Goal: Feedback & Contribution: Submit feedback/report problem

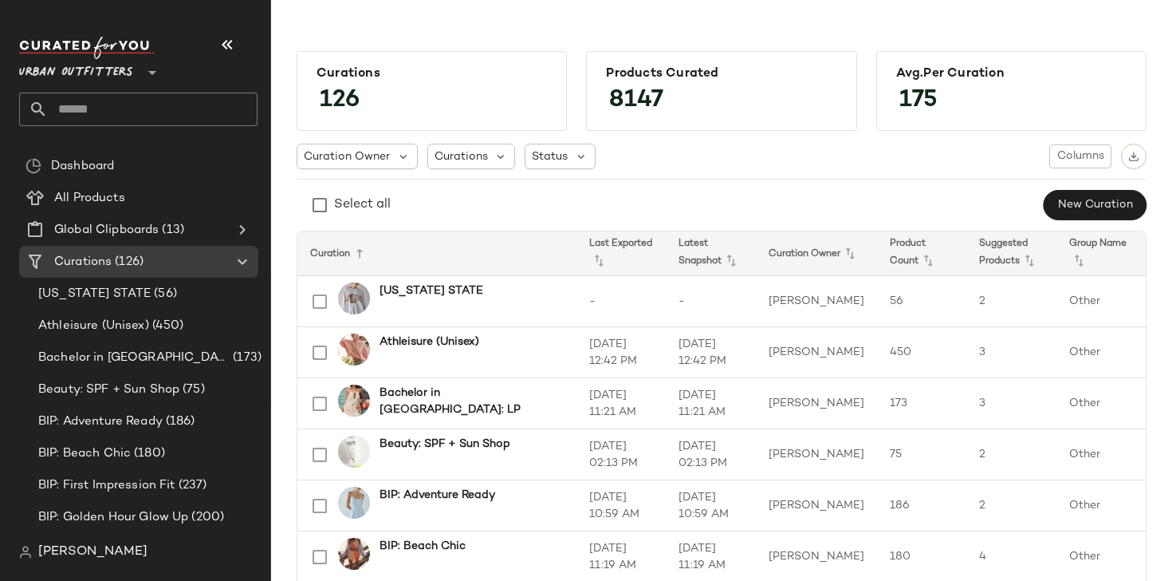
click at [153, 98] on input "text" at bounding box center [153, 109] width 210 height 33
type input "***"
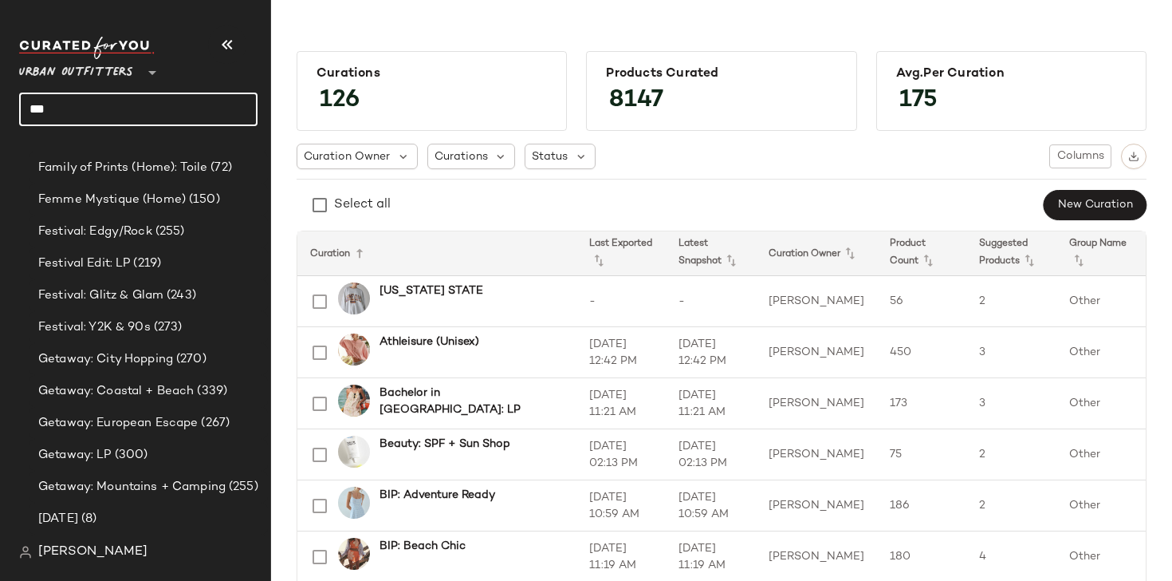
scroll to position [1823, 0]
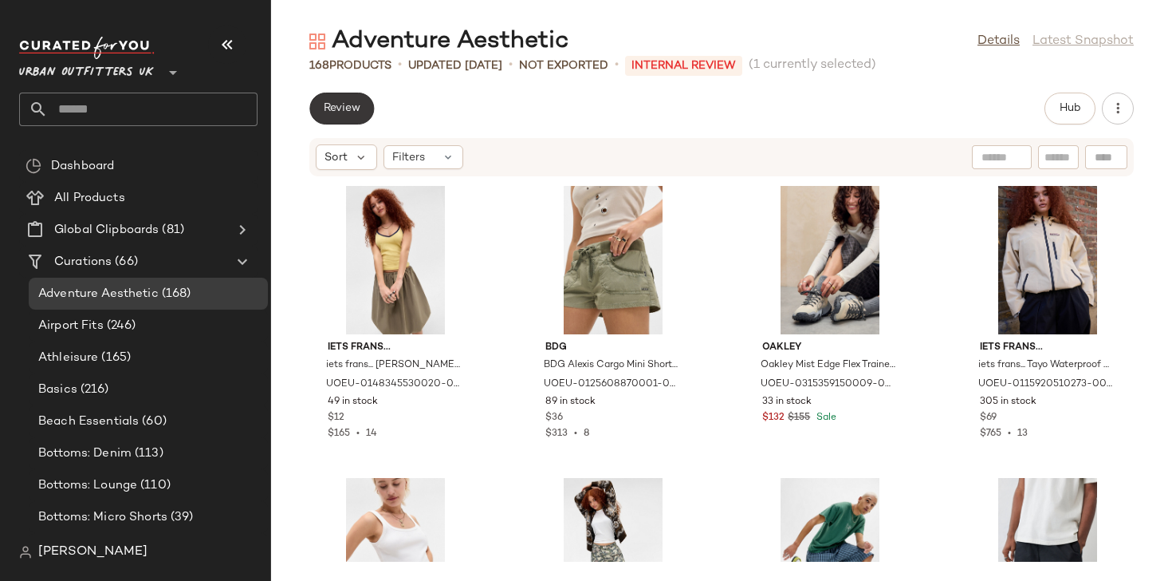
click at [351, 105] on span "Review" at bounding box center [341, 108] width 37 height 13
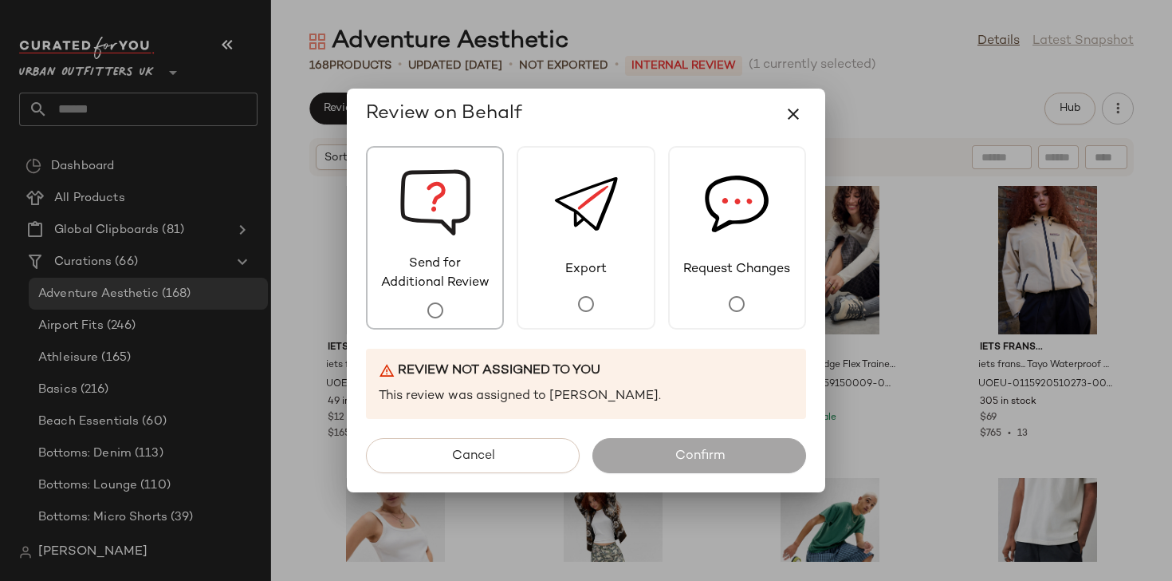
click at [475, 296] on div "Send for Additional Review" at bounding box center [435, 237] width 138 height 183
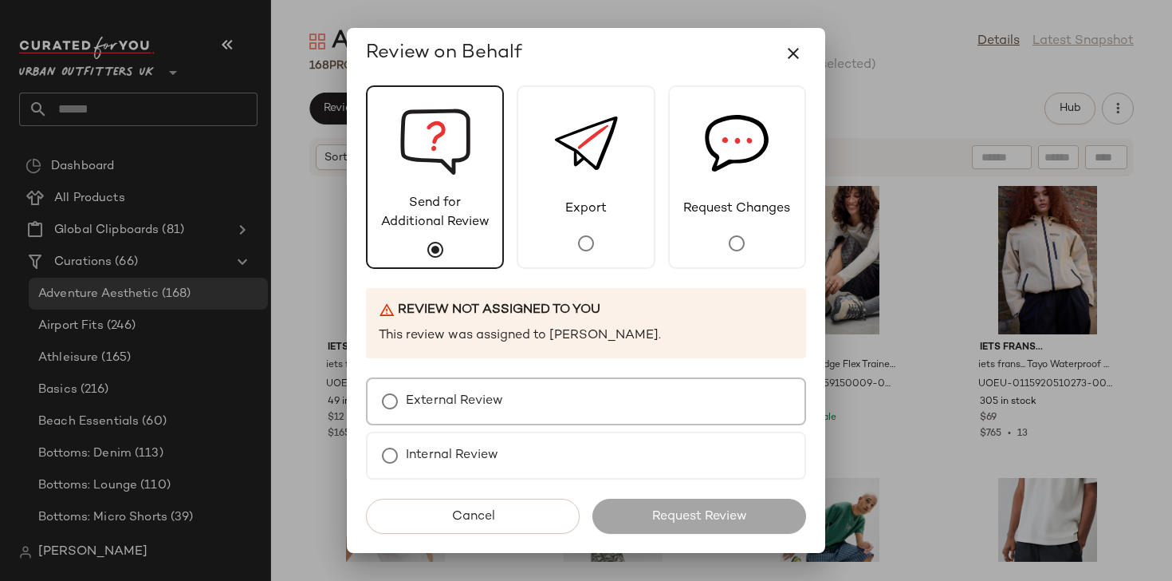
click at [455, 393] on label "External Review" at bounding box center [454, 401] width 97 height 32
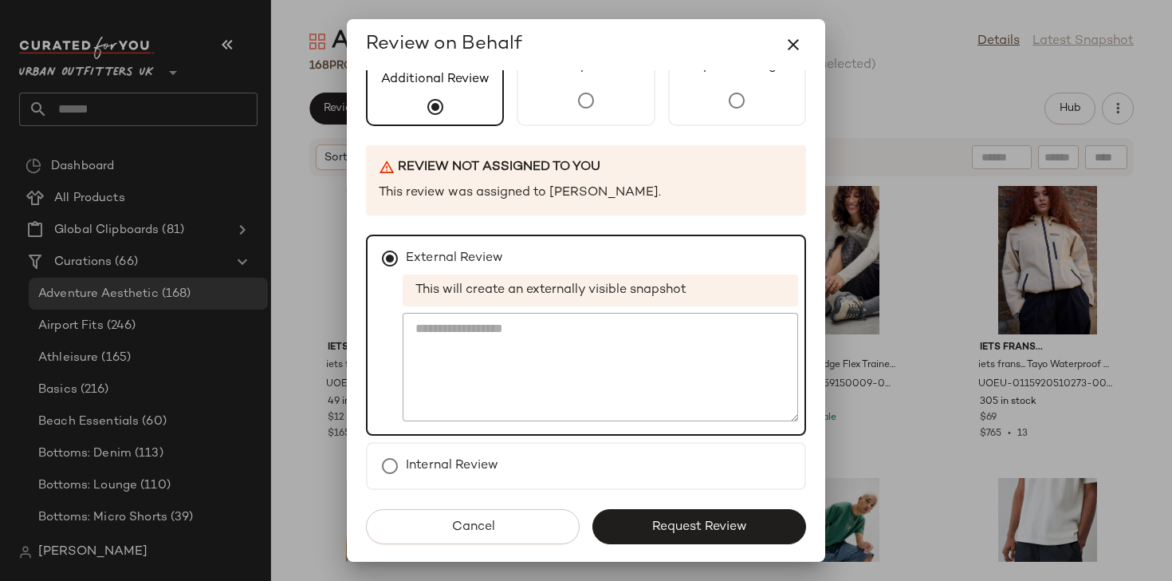
scroll to position [136, 0]
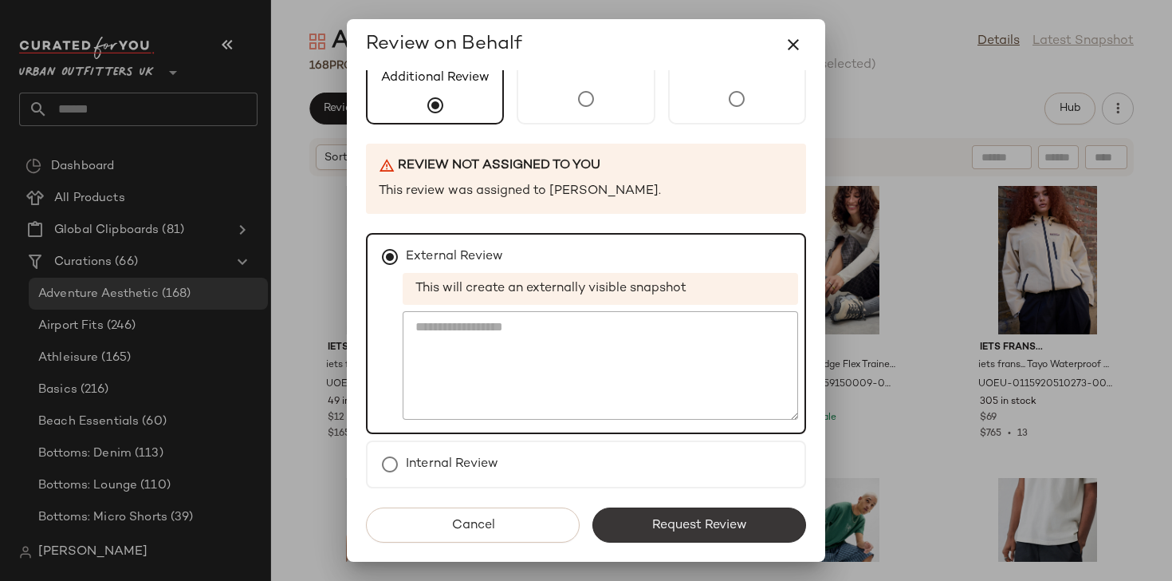
click at [657, 523] on span "Request Review" at bounding box center [700, 525] width 96 height 15
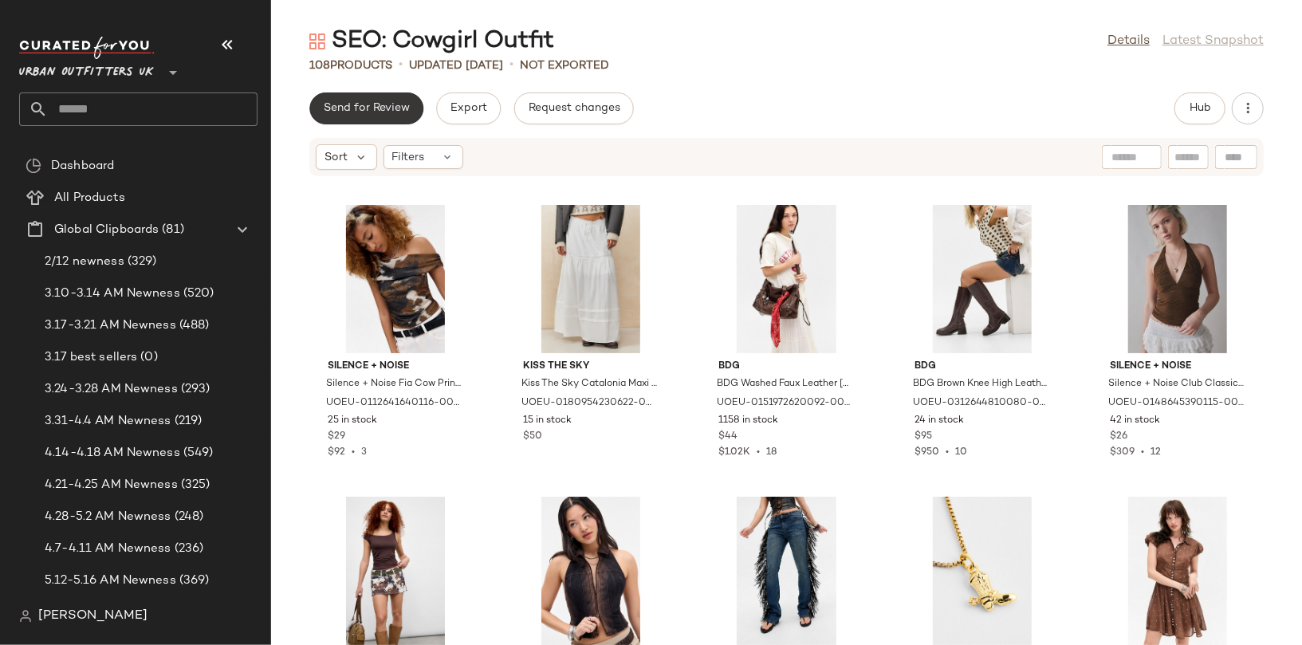
click at [394, 116] on button "Send for Review" at bounding box center [366, 109] width 114 height 32
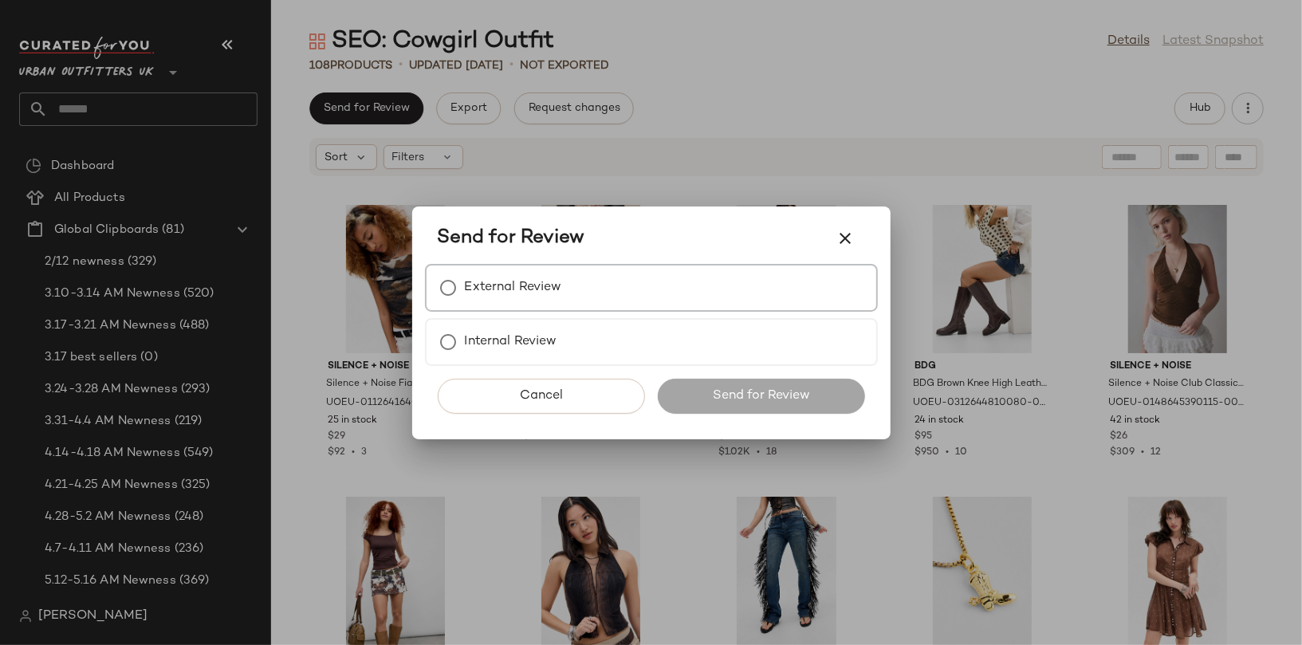
click at [544, 292] on label "External Review" at bounding box center [513, 288] width 97 height 32
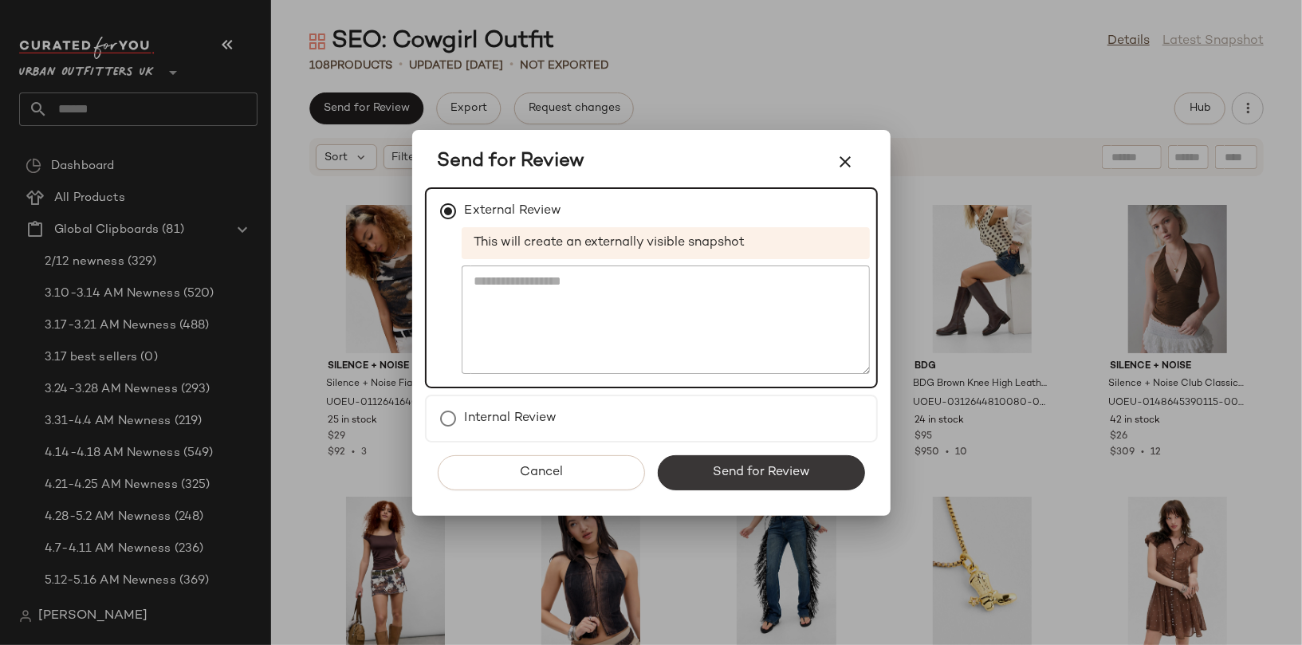
click at [743, 467] on span "Send for Review" at bounding box center [761, 472] width 98 height 15
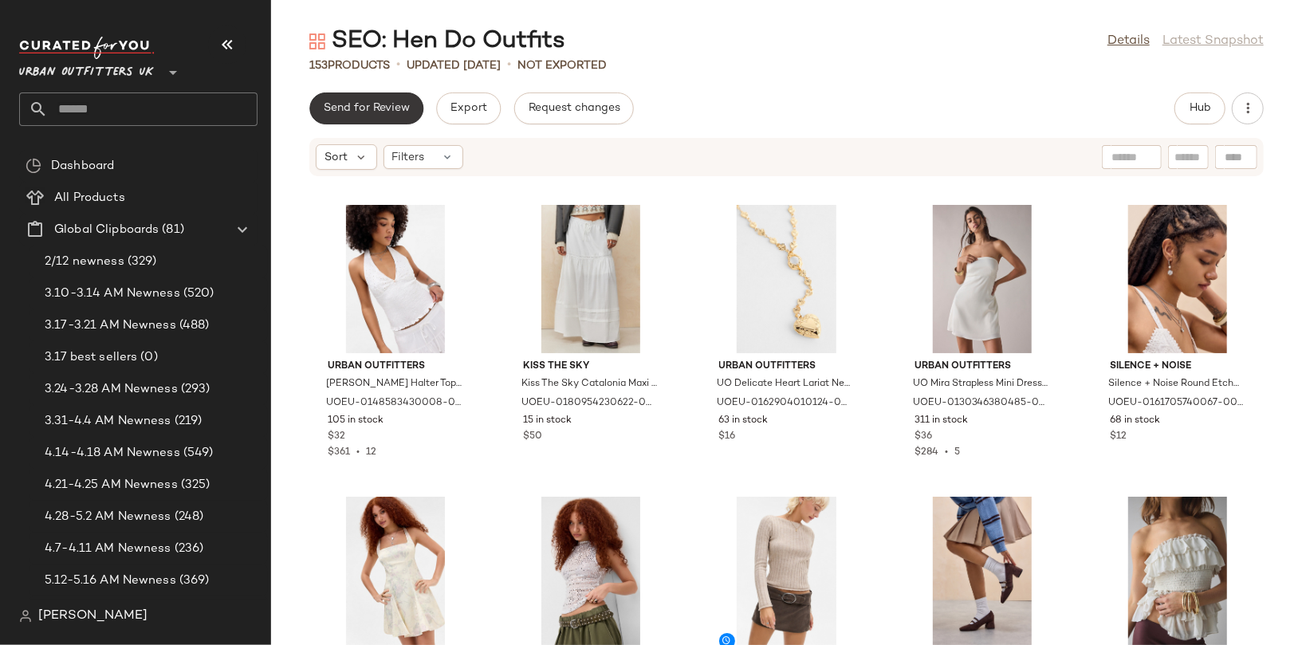
click at [366, 106] on span "Send for Review" at bounding box center [366, 108] width 87 height 13
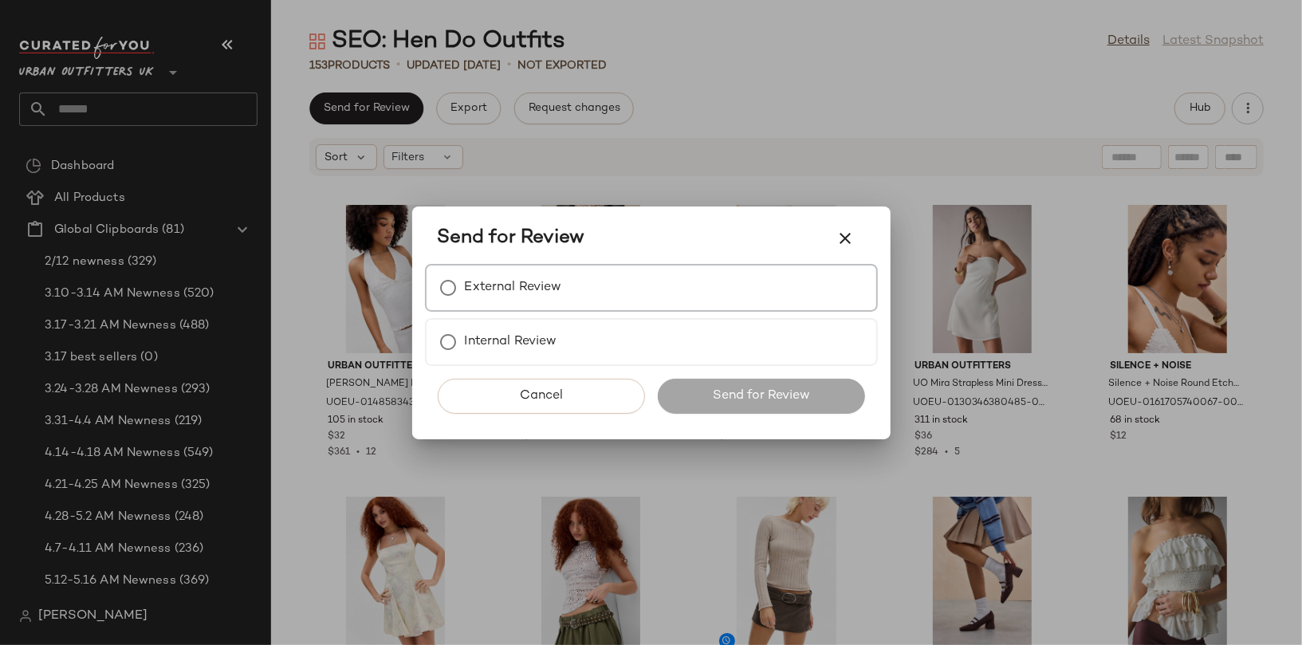
click at [519, 284] on label "External Review" at bounding box center [513, 288] width 97 height 32
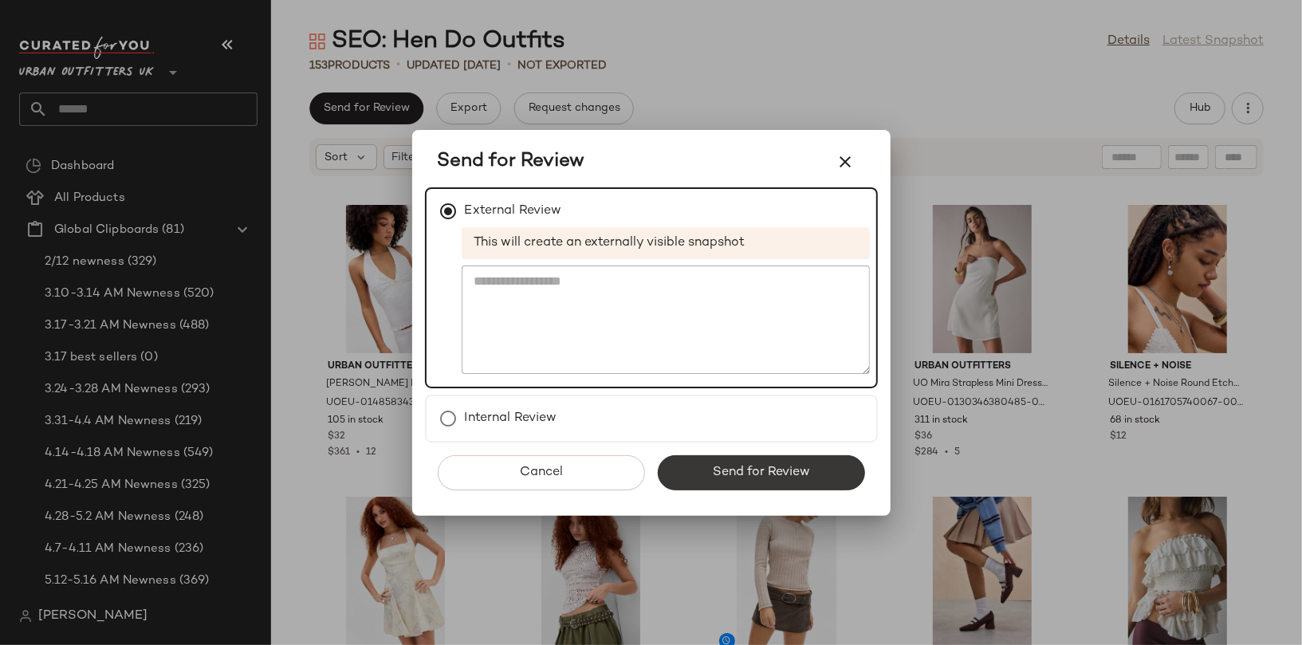
click at [726, 462] on button "Send for Review" at bounding box center [761, 472] width 207 height 35
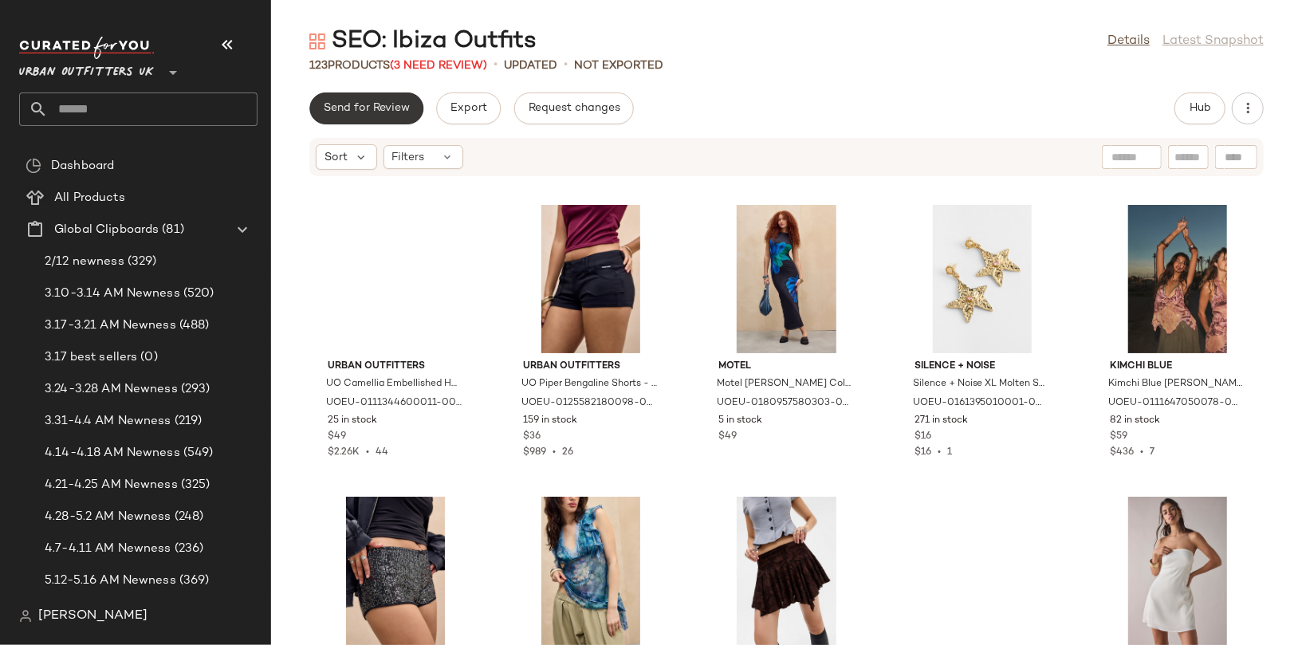
click at [369, 114] on span "Send for Review" at bounding box center [366, 108] width 87 height 13
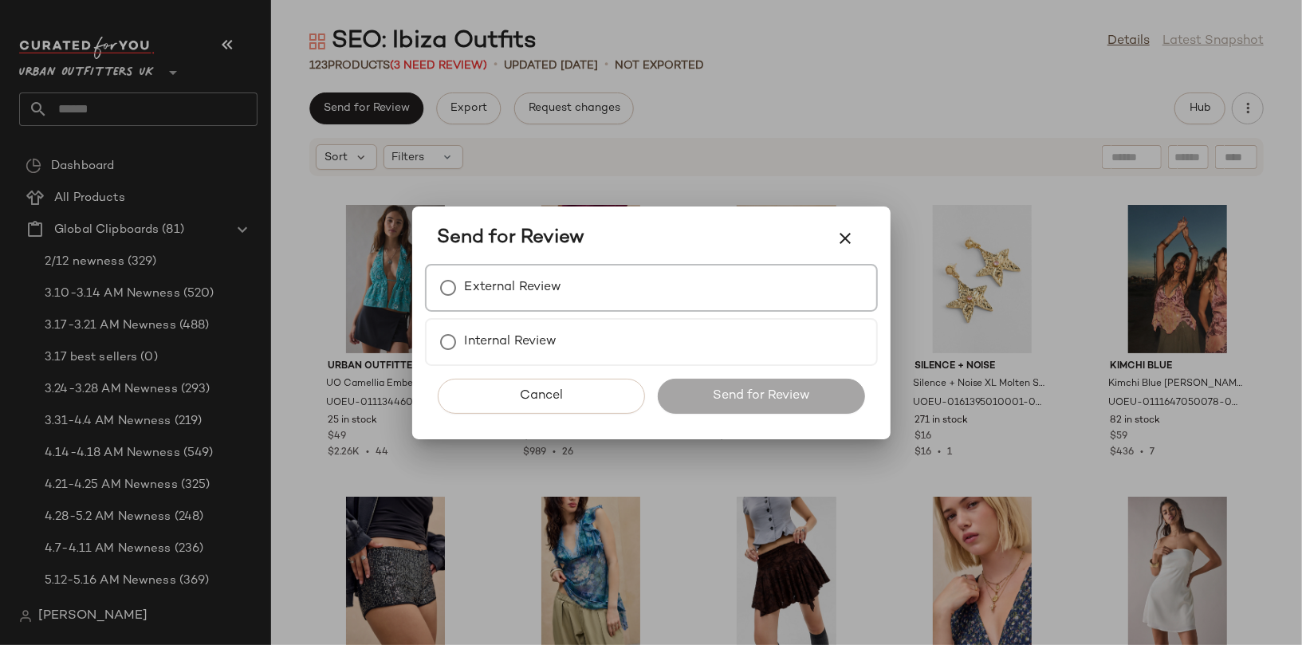
click at [492, 301] on label "External Review" at bounding box center [513, 288] width 97 height 32
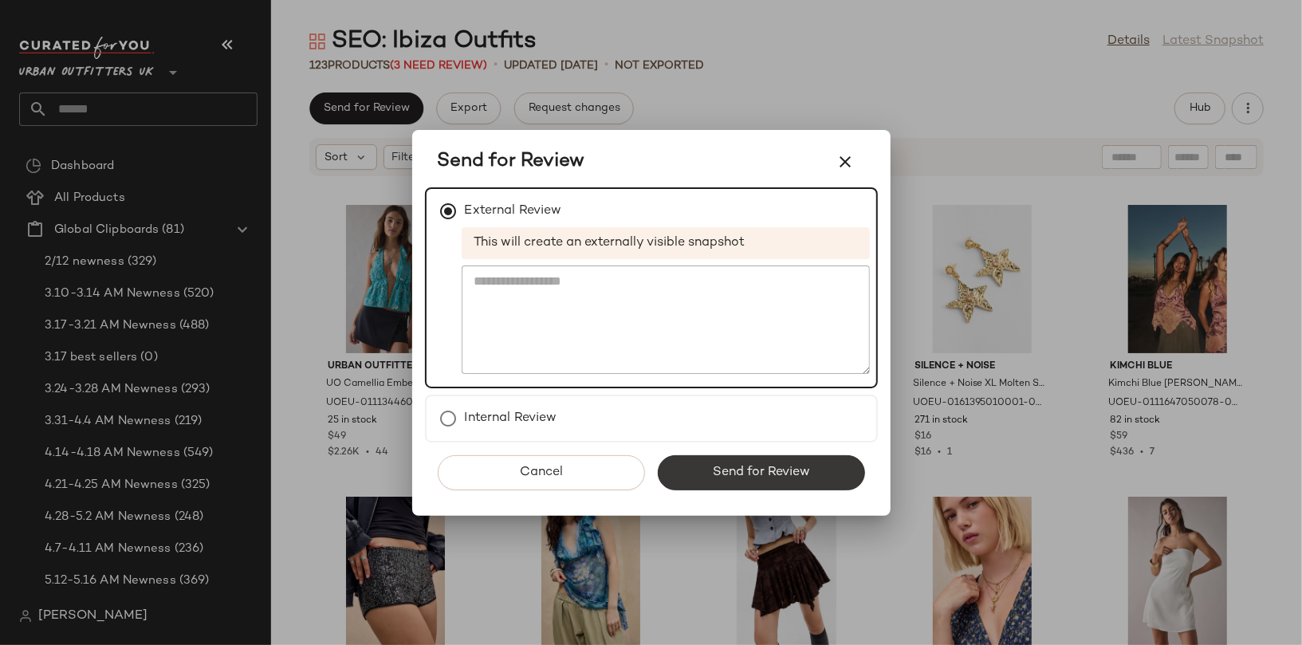
click at [736, 467] on span "Send for Review" at bounding box center [761, 472] width 98 height 15
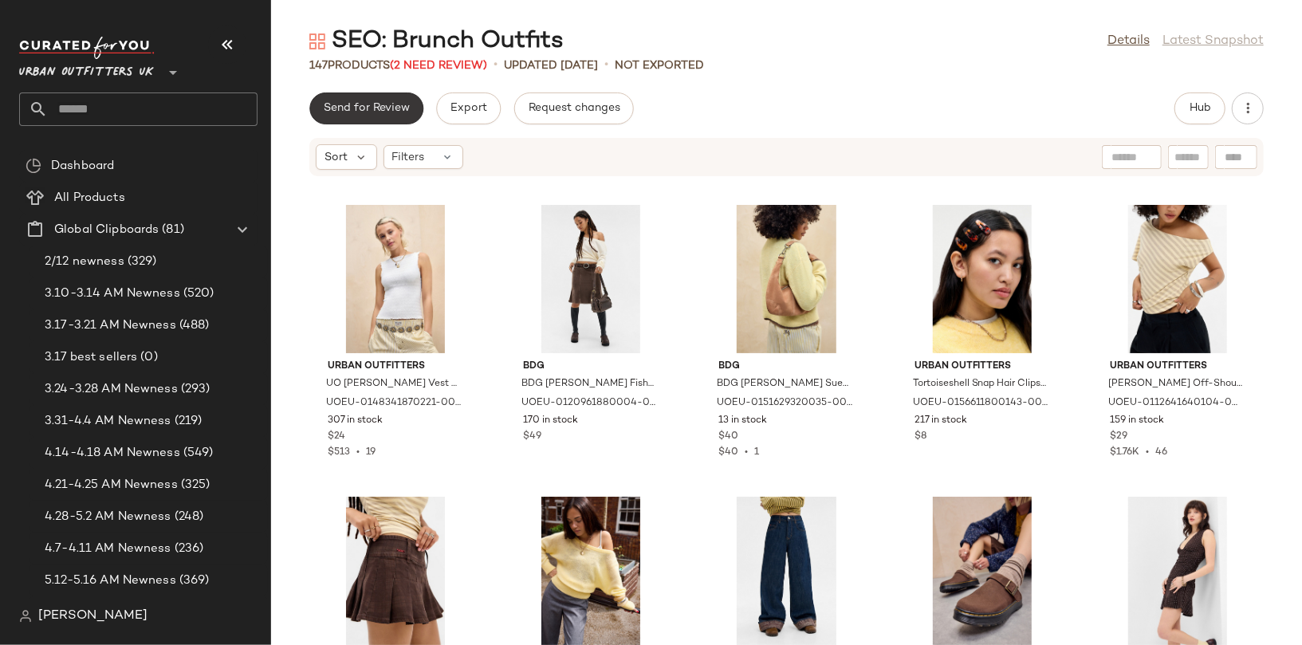
click at [385, 102] on span "Send for Review" at bounding box center [366, 108] width 87 height 13
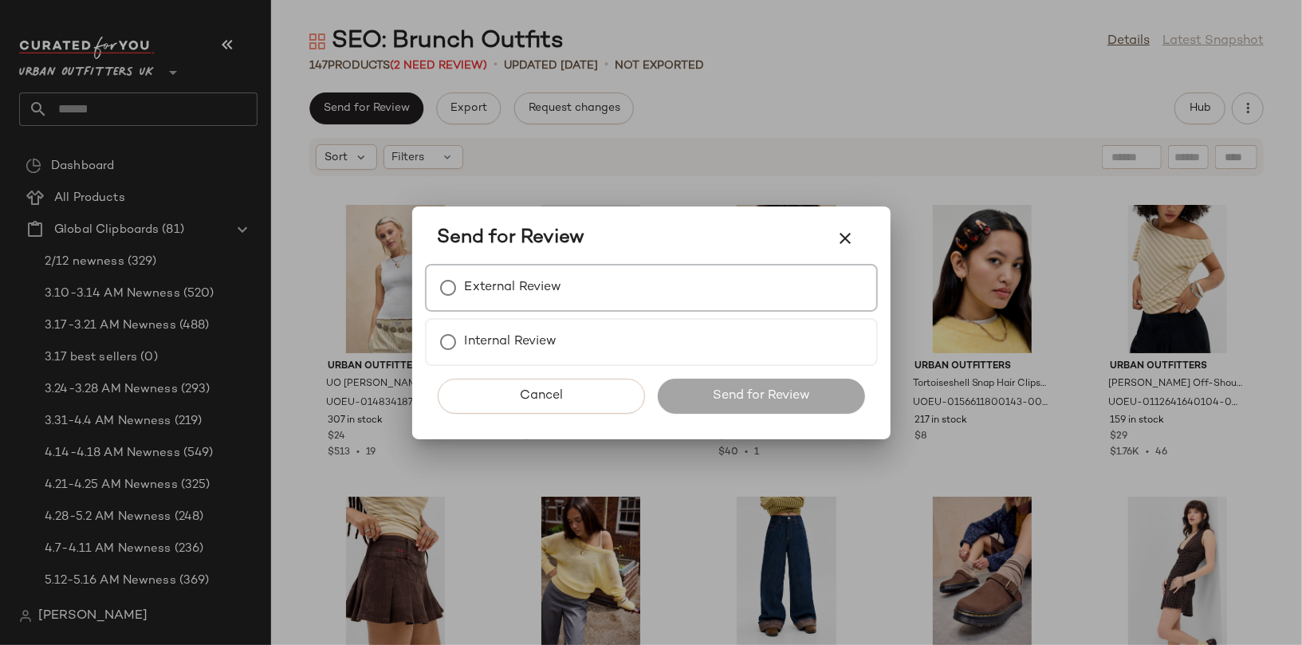
click at [483, 268] on div "External Review" at bounding box center [651, 288] width 453 height 48
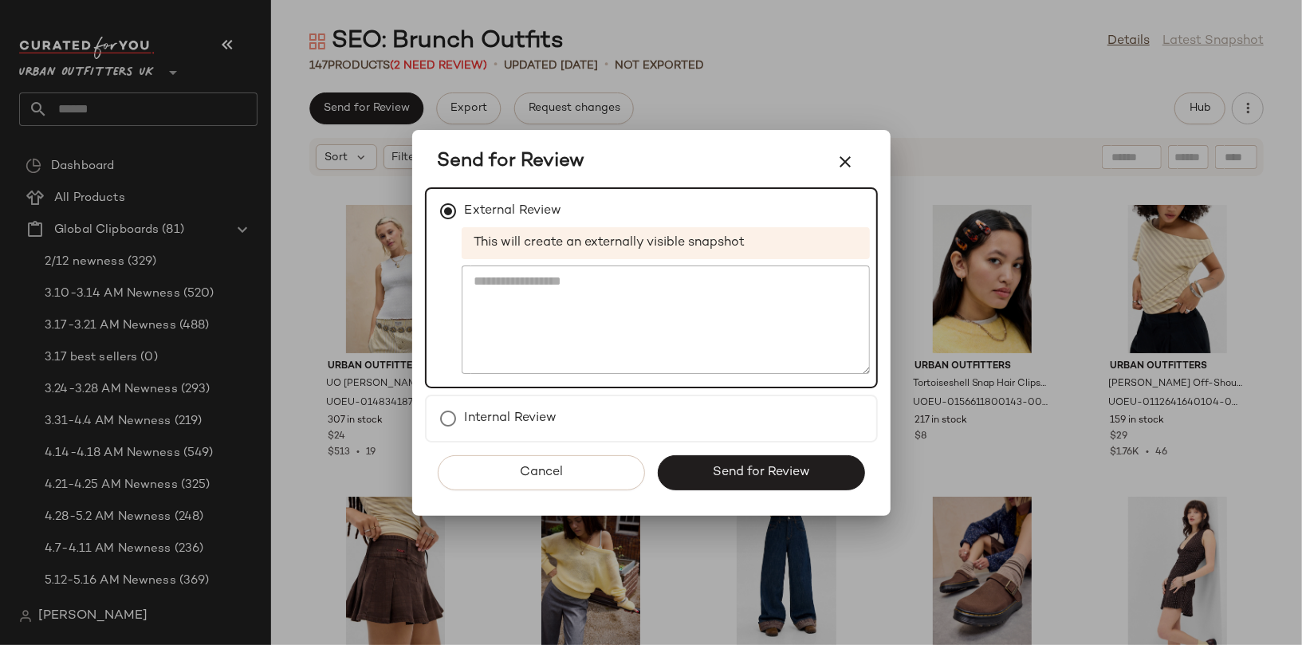
click at [732, 492] on div "Cancel Send for Review" at bounding box center [651, 479] width 453 height 73
click at [735, 447] on div "Cancel Send for Review" at bounding box center [651, 479] width 453 height 73
click at [741, 462] on button "Send for Review" at bounding box center [761, 472] width 207 height 35
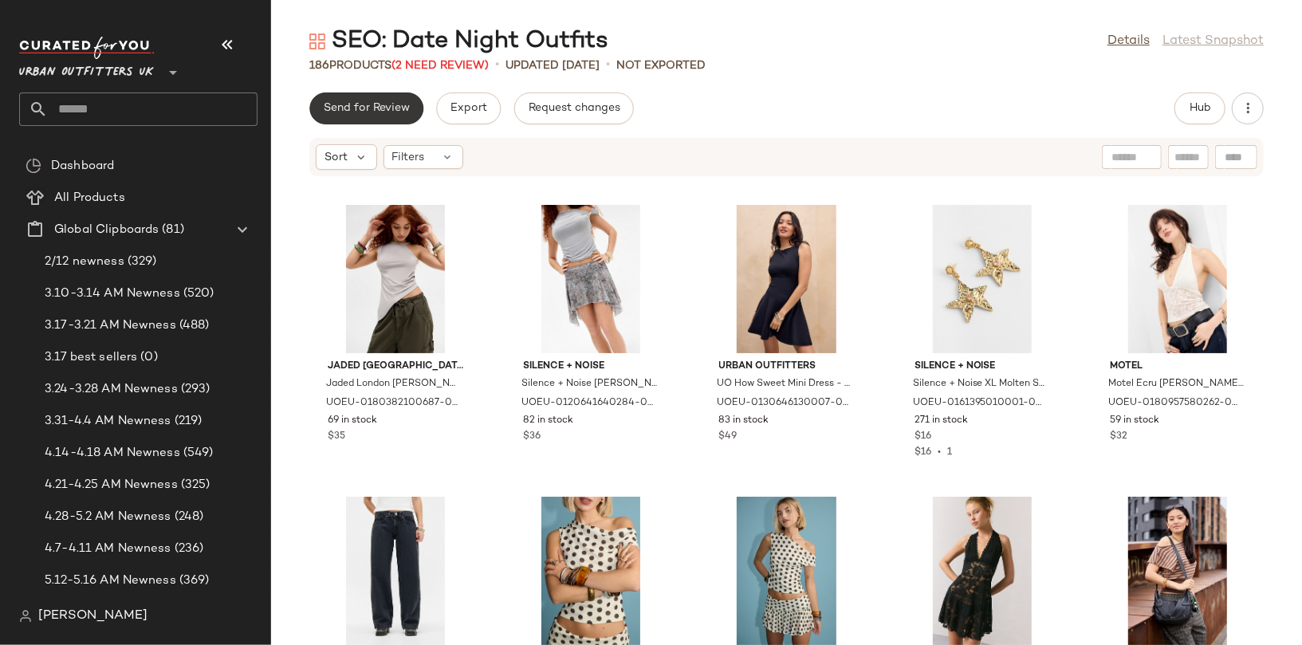
click at [380, 104] on span "Send for Review" at bounding box center [366, 108] width 87 height 13
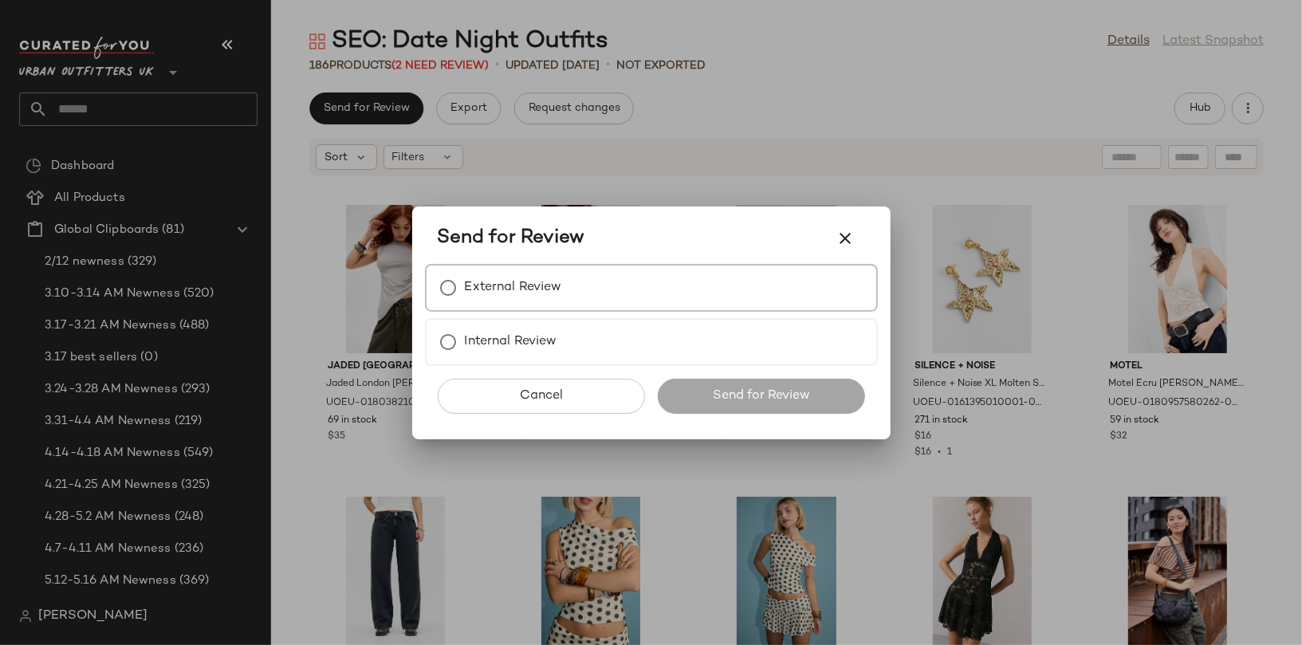
click at [531, 295] on label "External Review" at bounding box center [513, 288] width 97 height 32
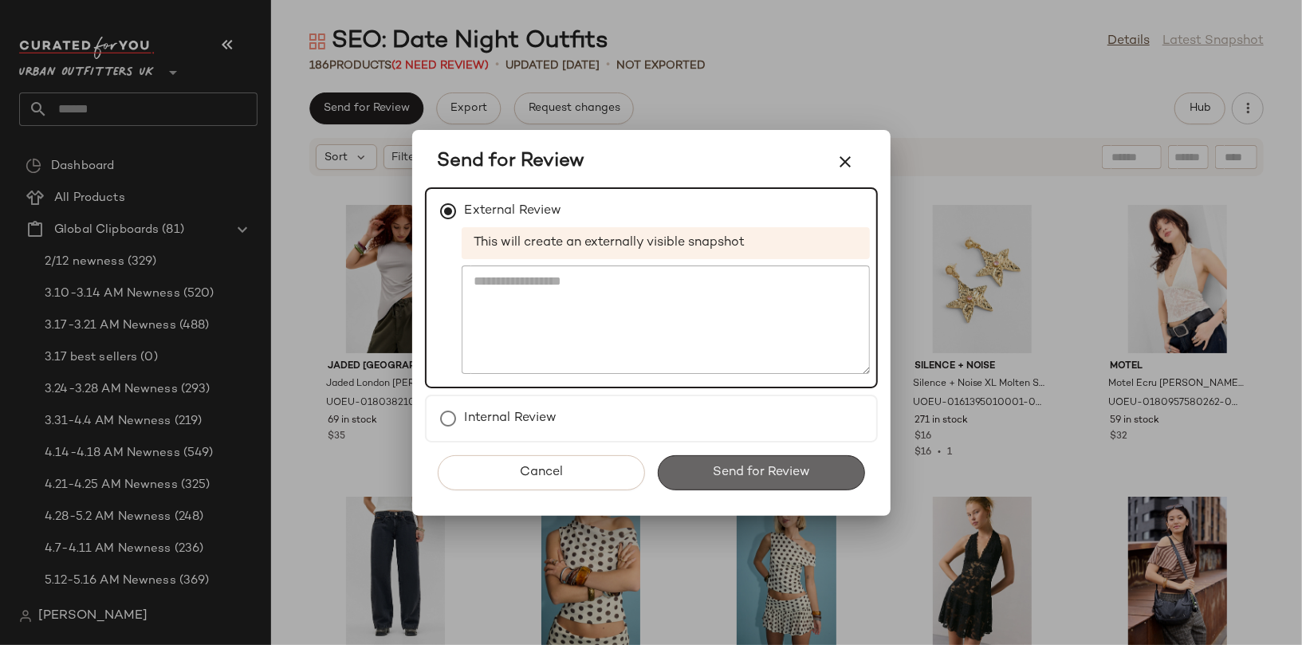
click at [739, 462] on button "Send for Review" at bounding box center [761, 472] width 207 height 35
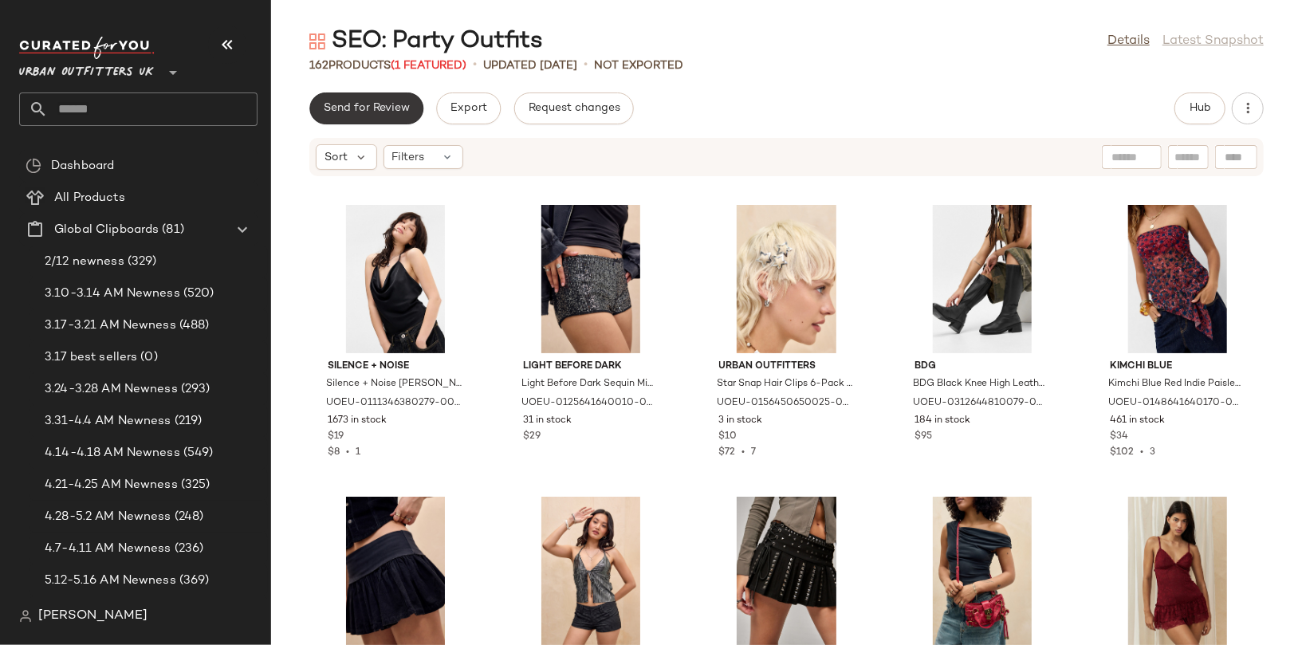
click at [386, 109] on span "Send for Review" at bounding box center [366, 108] width 87 height 13
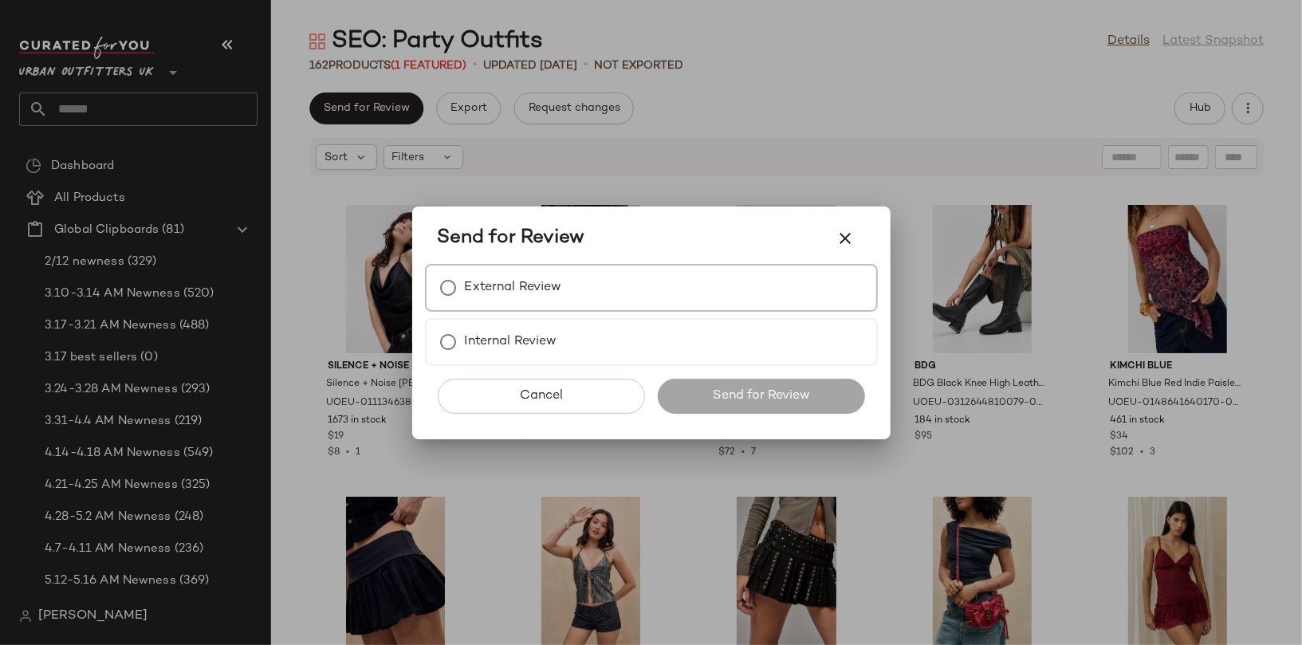
click at [497, 303] on label "External Review" at bounding box center [513, 288] width 97 height 32
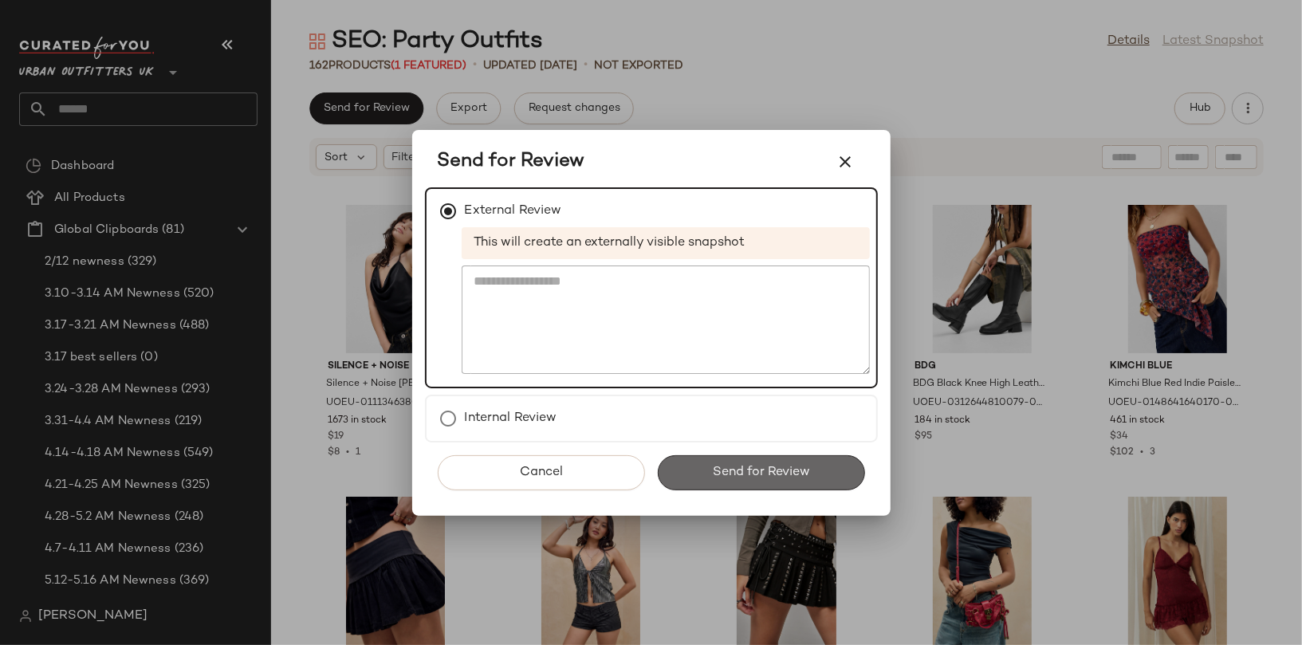
click at [708, 476] on button "Send for Review" at bounding box center [761, 472] width 207 height 35
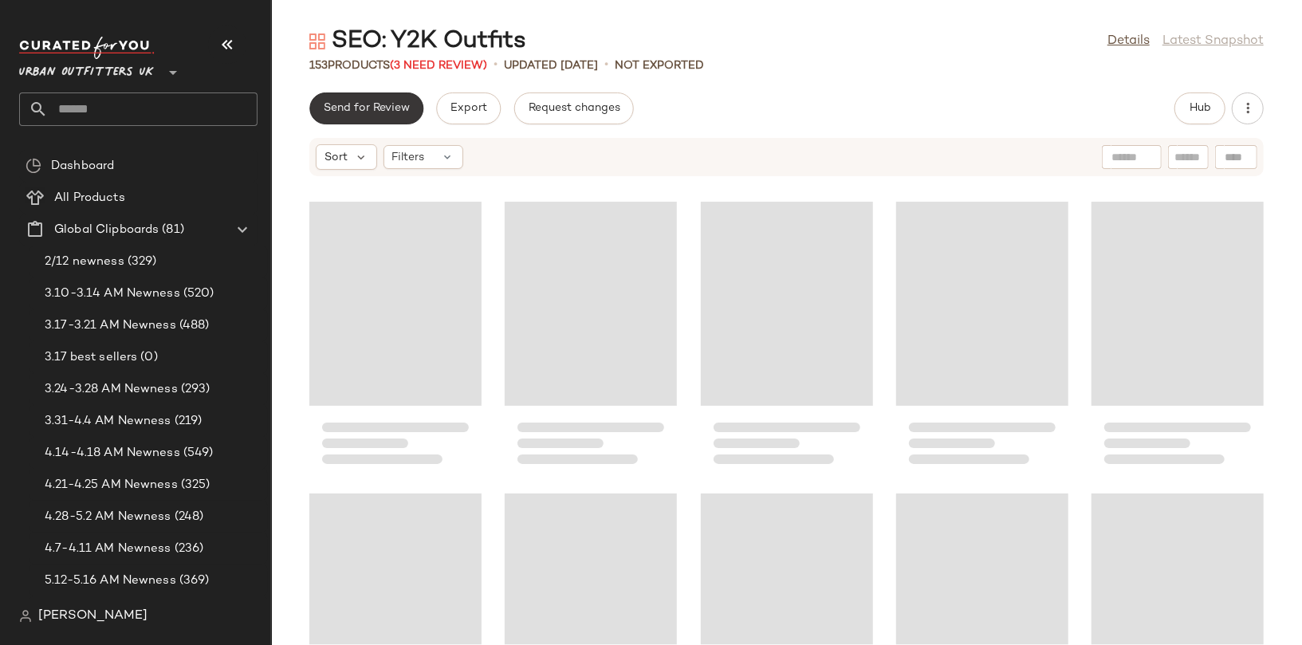
click at [392, 109] on span "Send for Review" at bounding box center [366, 108] width 87 height 13
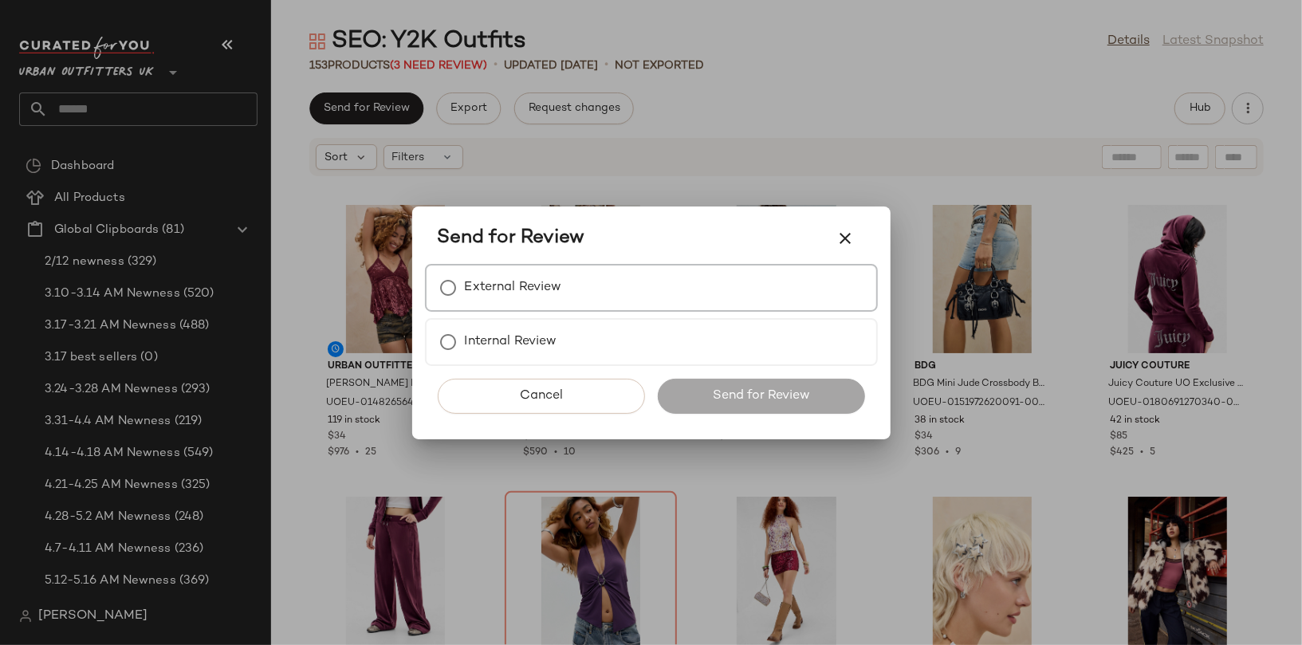
click at [487, 297] on label "External Review" at bounding box center [513, 288] width 97 height 32
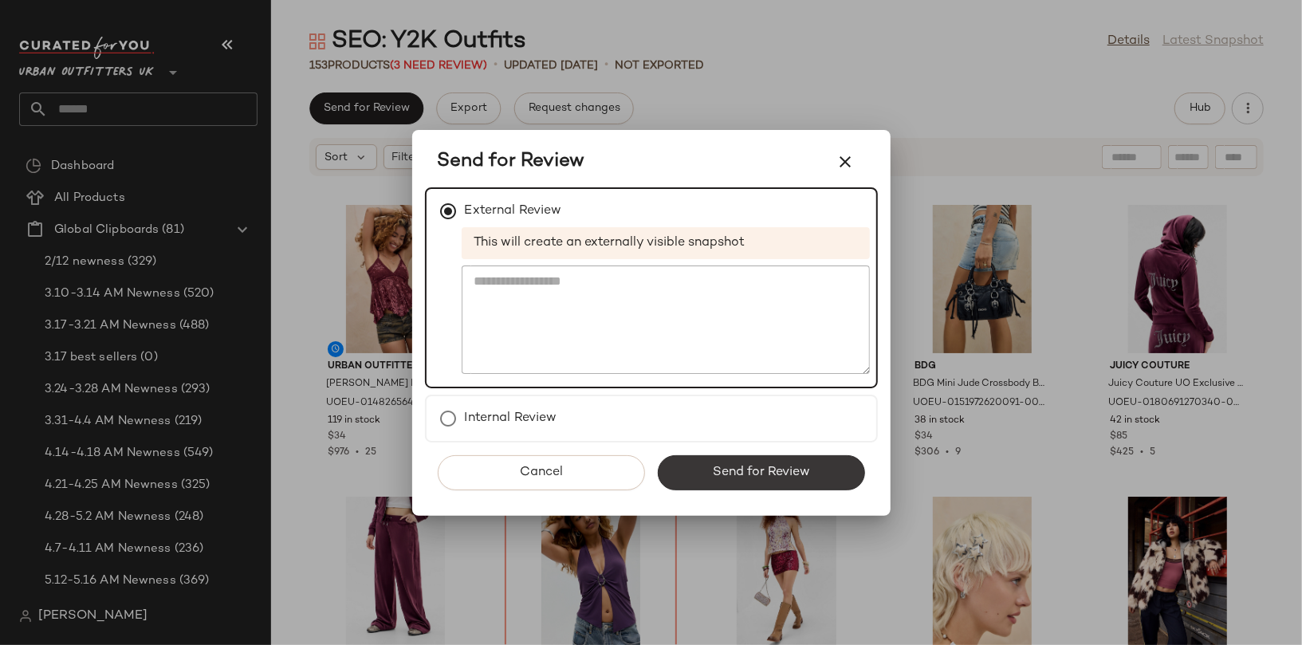
click at [700, 461] on button "Send for Review" at bounding box center [761, 472] width 207 height 35
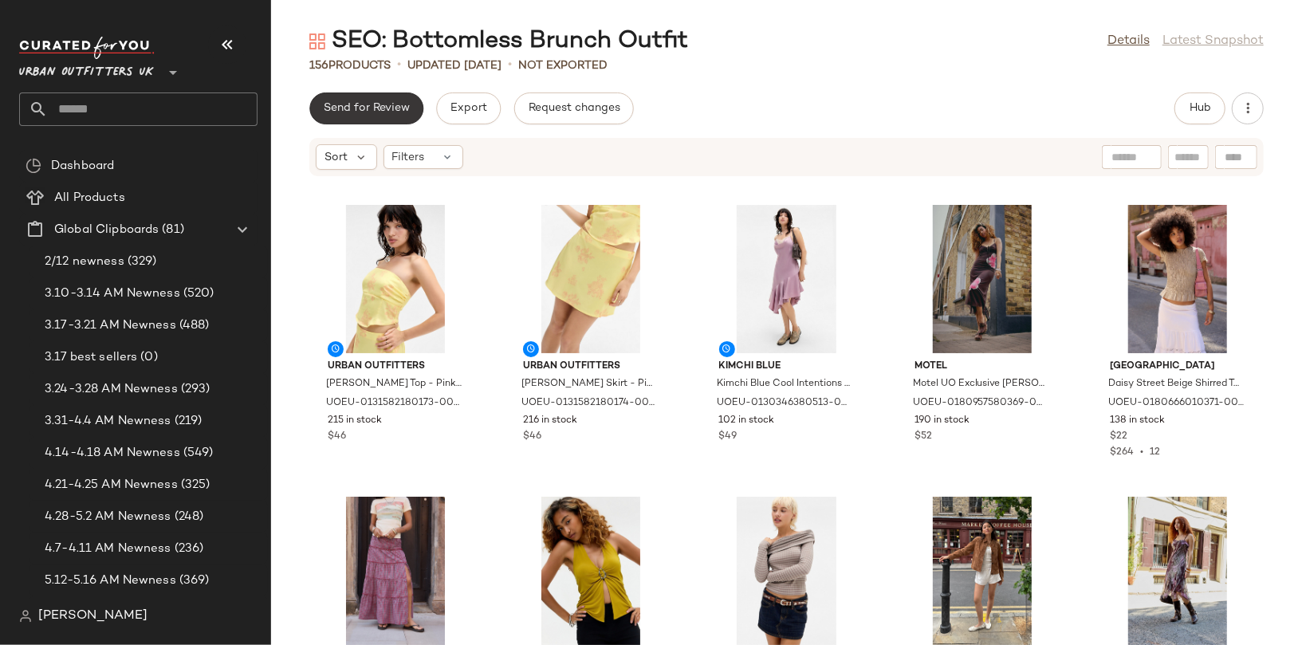
click at [369, 102] on span "Send for Review" at bounding box center [366, 108] width 87 height 13
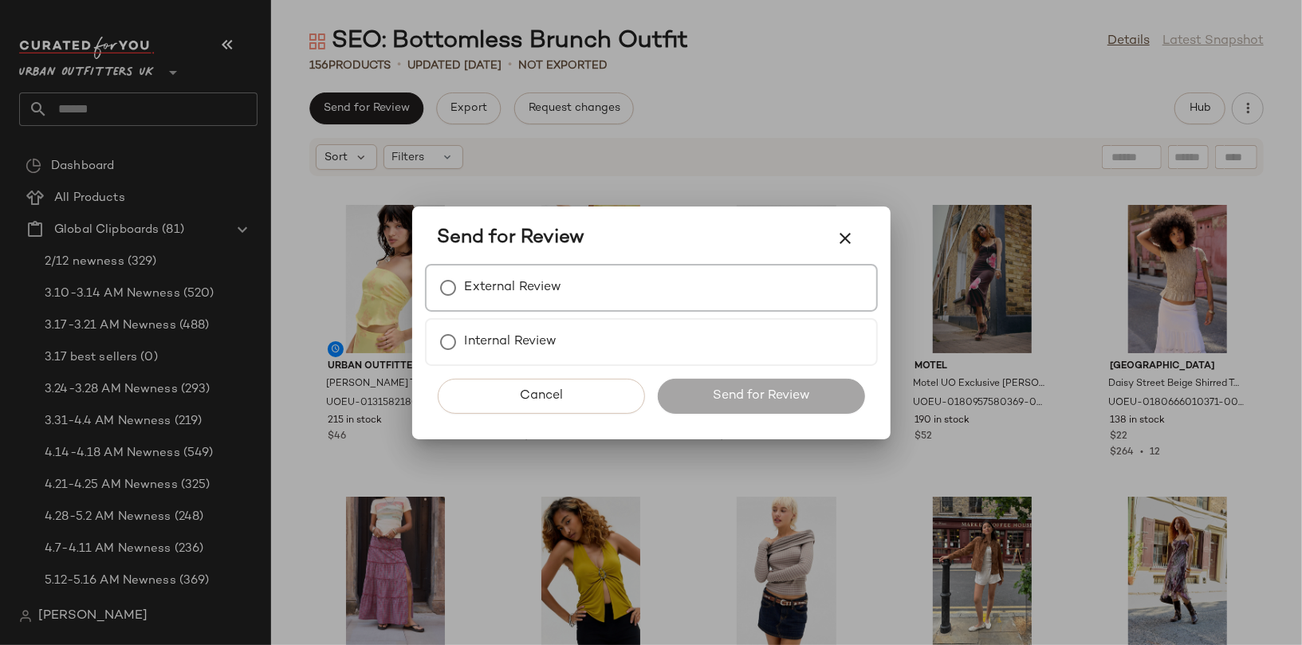
click at [552, 293] on label "External Review" at bounding box center [513, 288] width 97 height 32
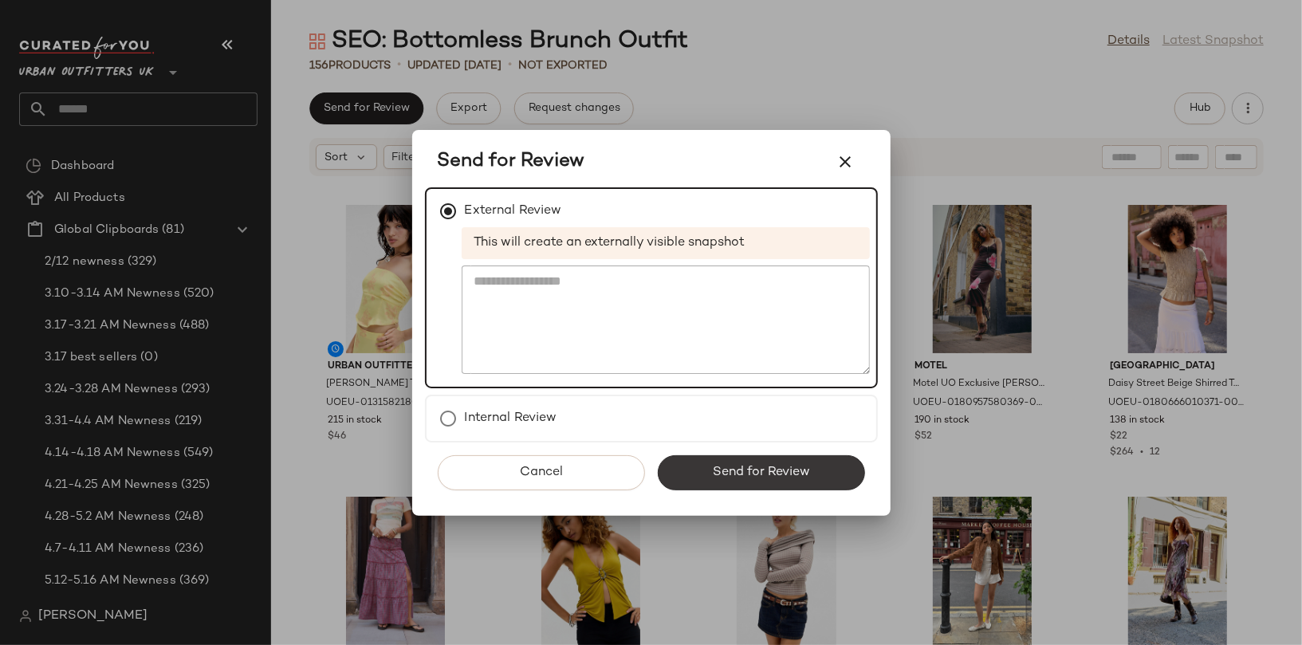
click at [713, 459] on button "Send for Review" at bounding box center [761, 472] width 207 height 35
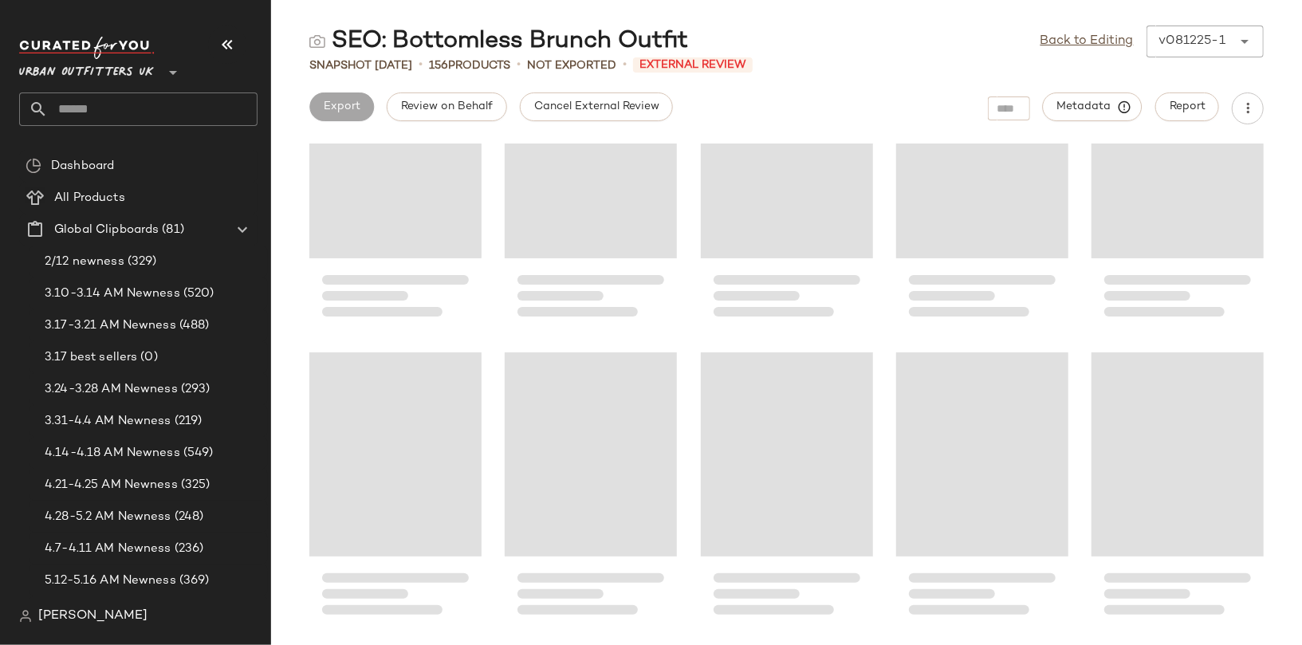
scroll to position [2205, 0]
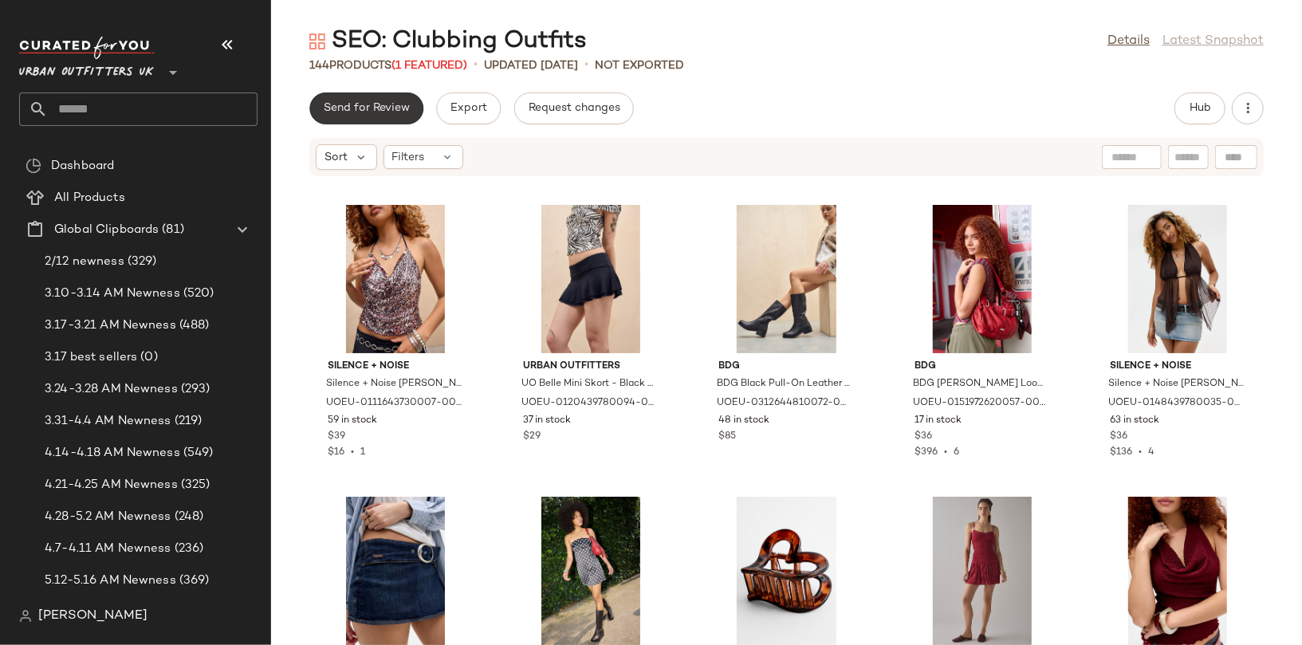
click at [368, 107] on span "Send for Review" at bounding box center [366, 108] width 87 height 13
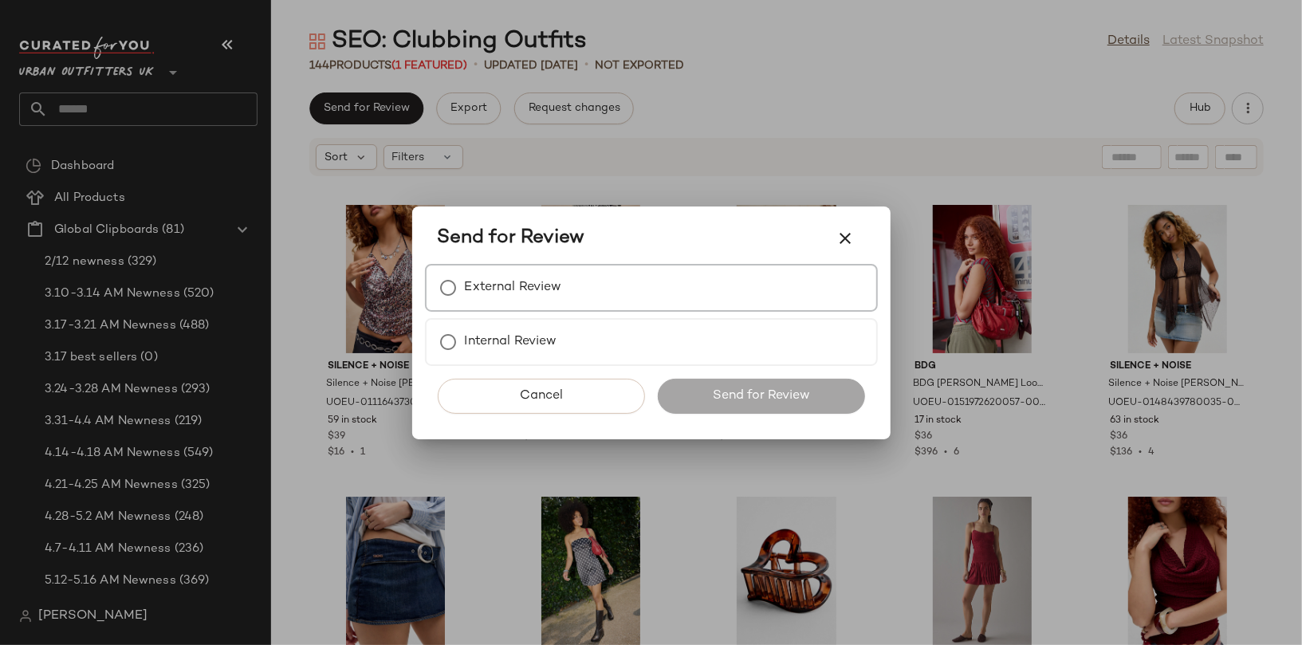
click at [502, 270] on div "External Review" at bounding box center [651, 288] width 453 height 48
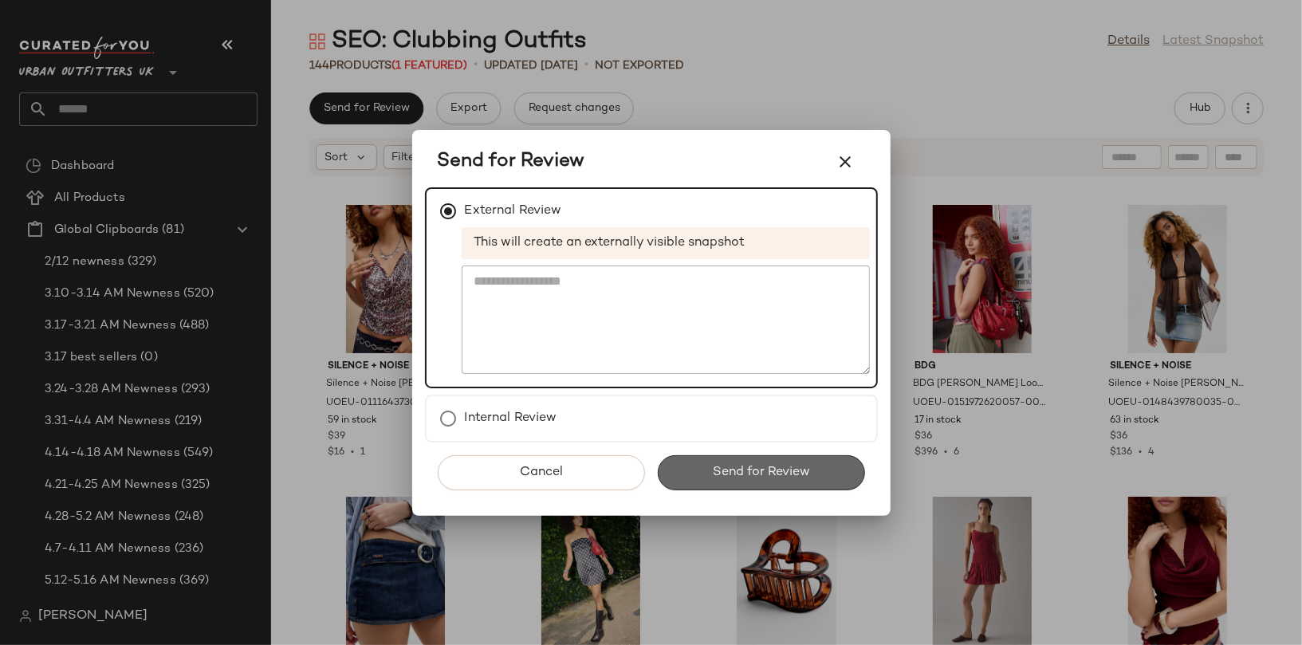
click at [717, 458] on button "Send for Review" at bounding box center [761, 472] width 207 height 35
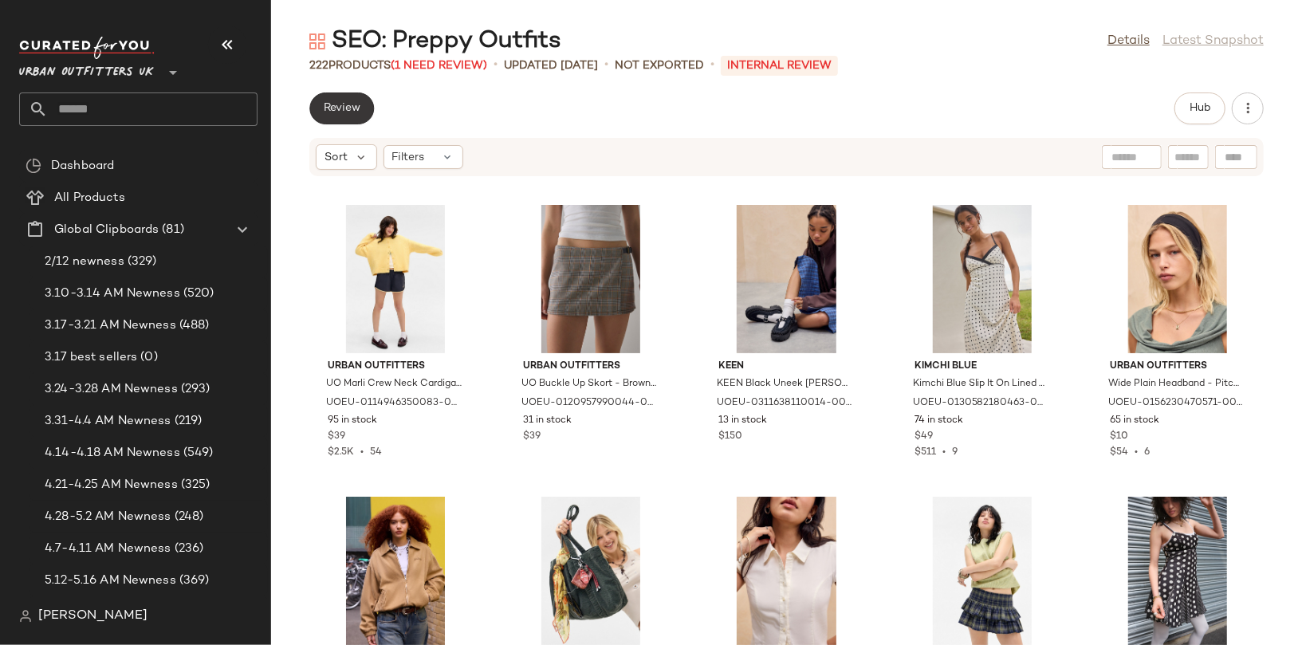
click at [354, 118] on button "Review" at bounding box center [341, 109] width 65 height 32
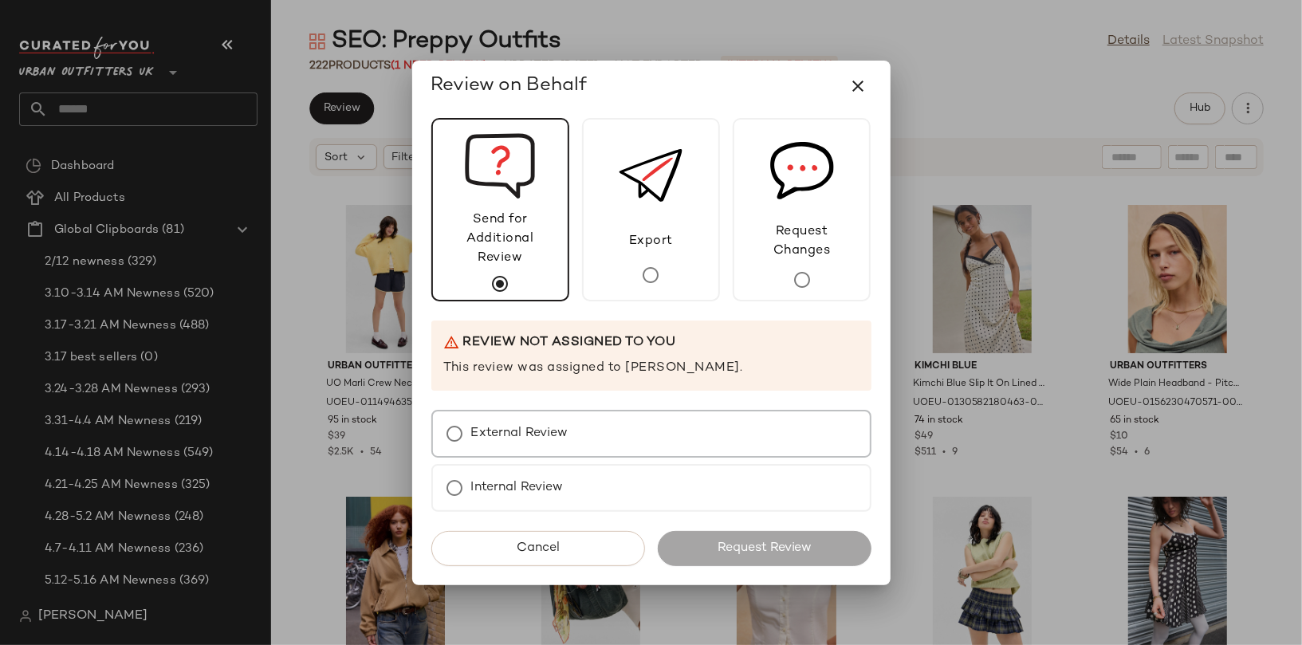
click at [530, 424] on label "External Review" at bounding box center [519, 434] width 97 height 32
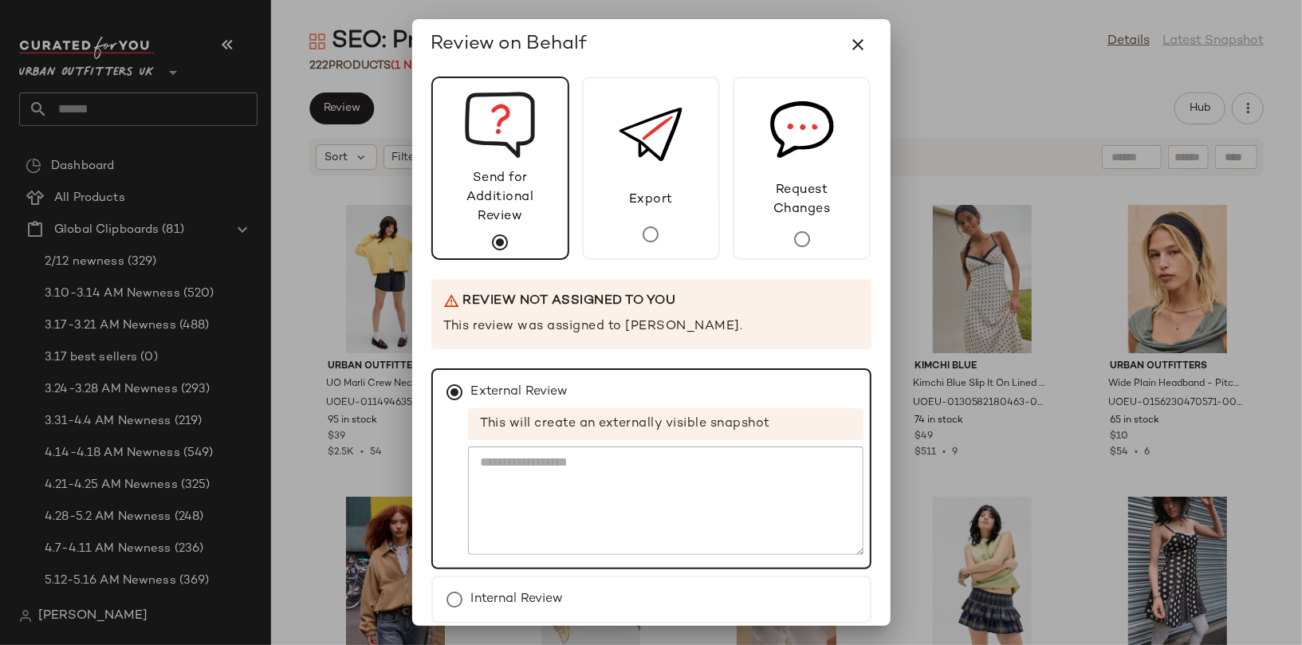
scroll to position [69, 0]
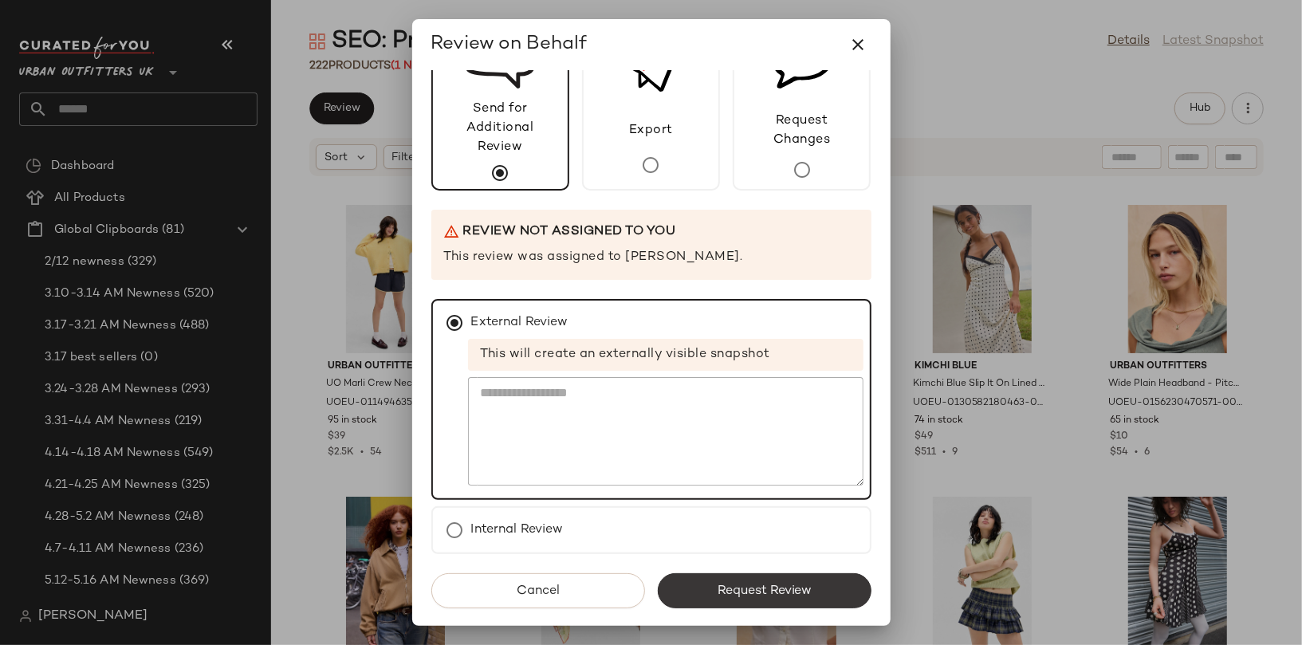
click at [716, 589] on span "Request Review" at bounding box center [764, 591] width 96 height 15
